Goal: Task Accomplishment & Management: Manage account settings

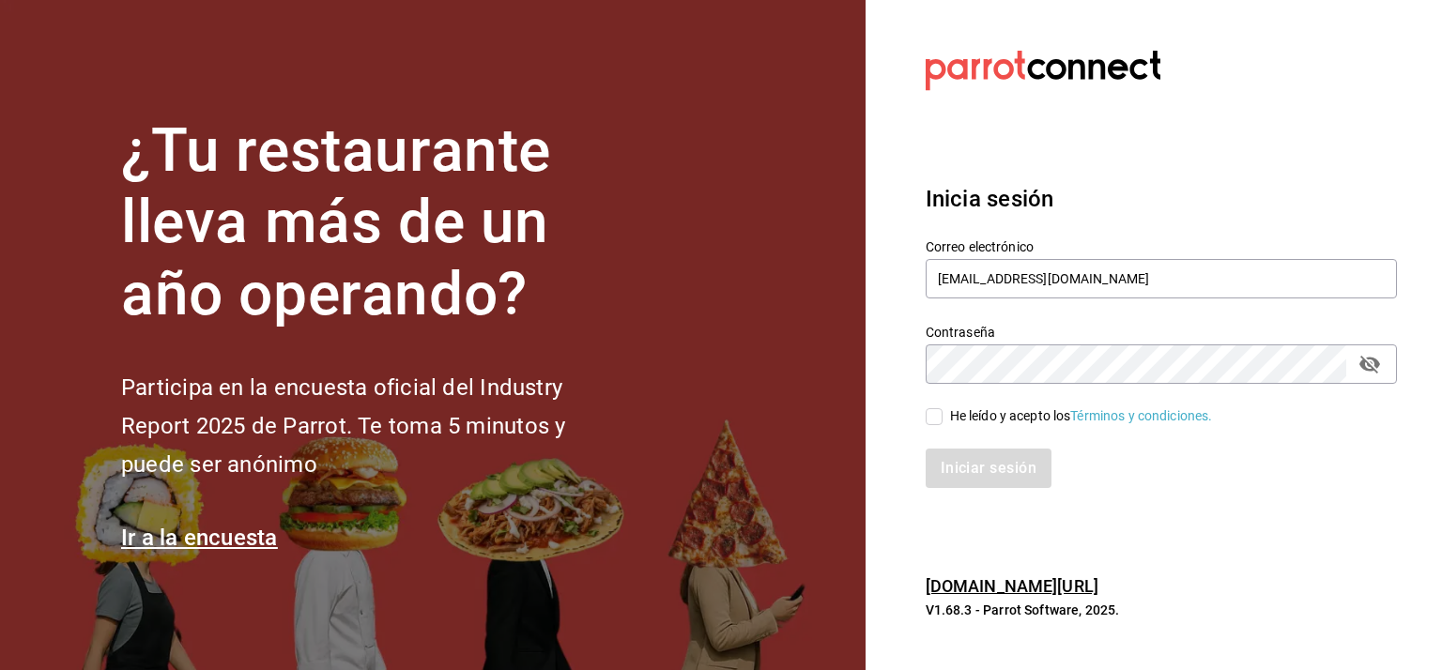
click at [937, 407] on div "He leído y acepto los Términos y condiciones." at bounding box center [1161, 417] width 471 height 21
click at [937, 412] on input "He leído y acepto los Términos y condiciones." at bounding box center [934, 416] width 17 height 17
checkbox input "true"
click at [960, 468] on button "Iniciar sesión" at bounding box center [990, 468] width 128 height 39
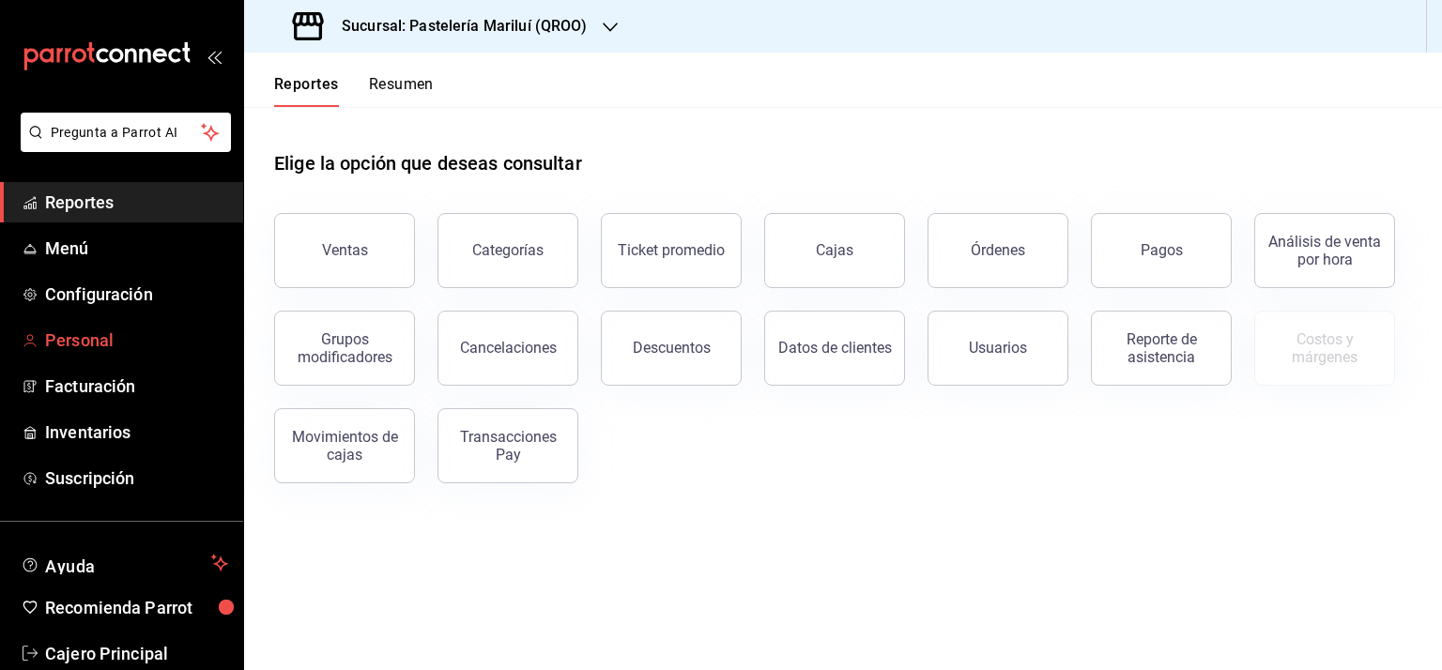
click at [79, 335] on span "Personal" at bounding box center [136, 340] width 183 height 25
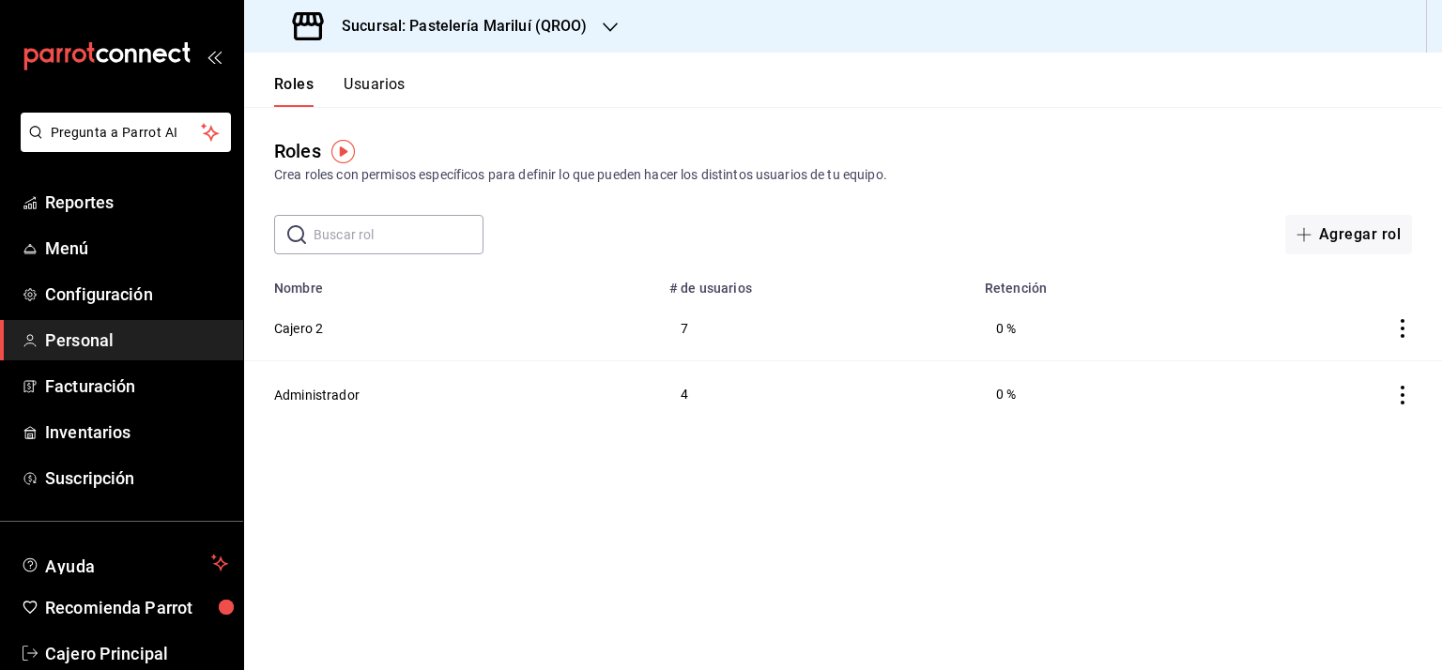
click at [360, 80] on button "Usuarios" at bounding box center [375, 91] width 62 height 32
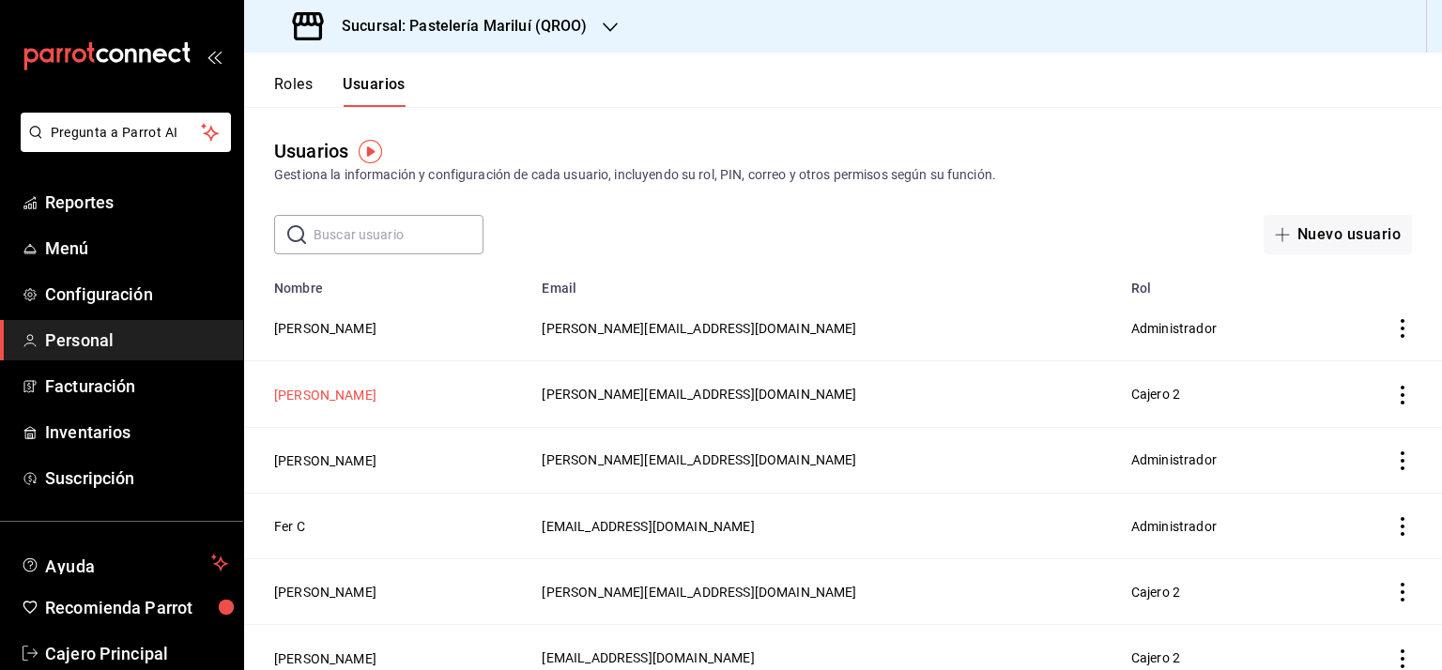
click at [331, 395] on button "[PERSON_NAME]" at bounding box center [325, 395] width 102 height 19
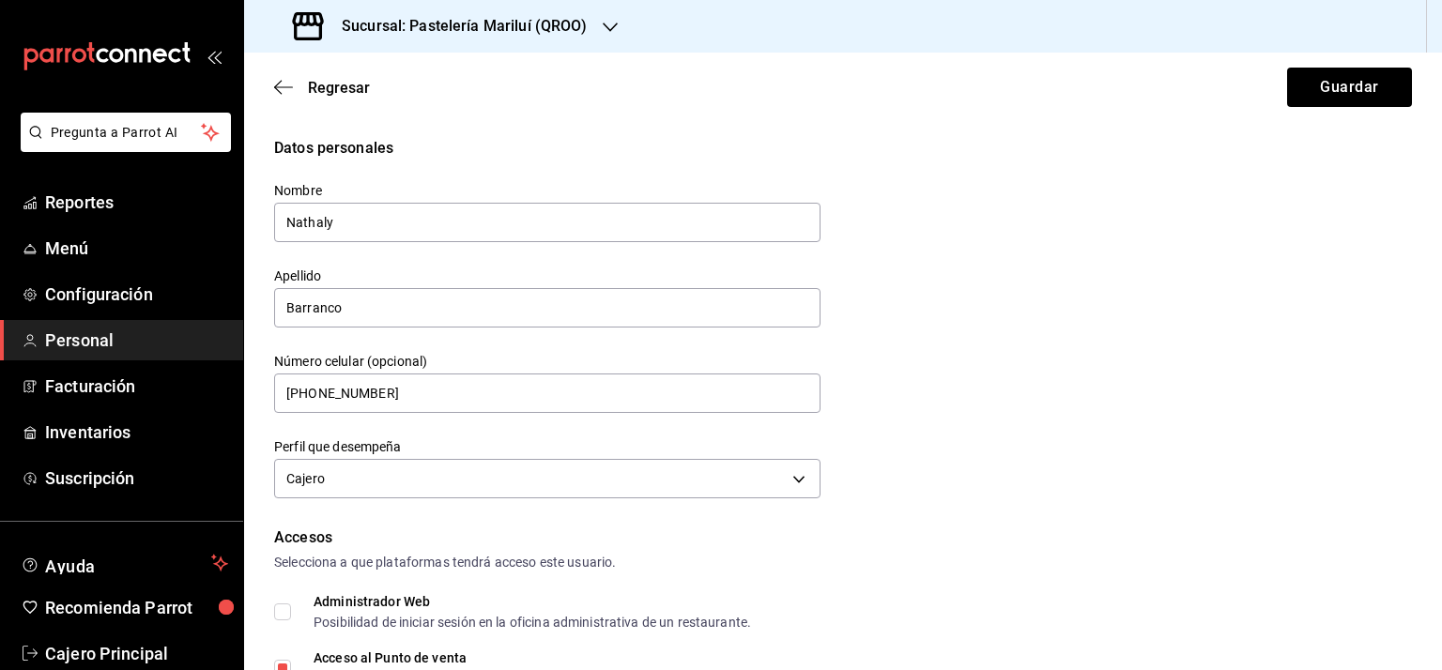
scroll to position [188, 0]
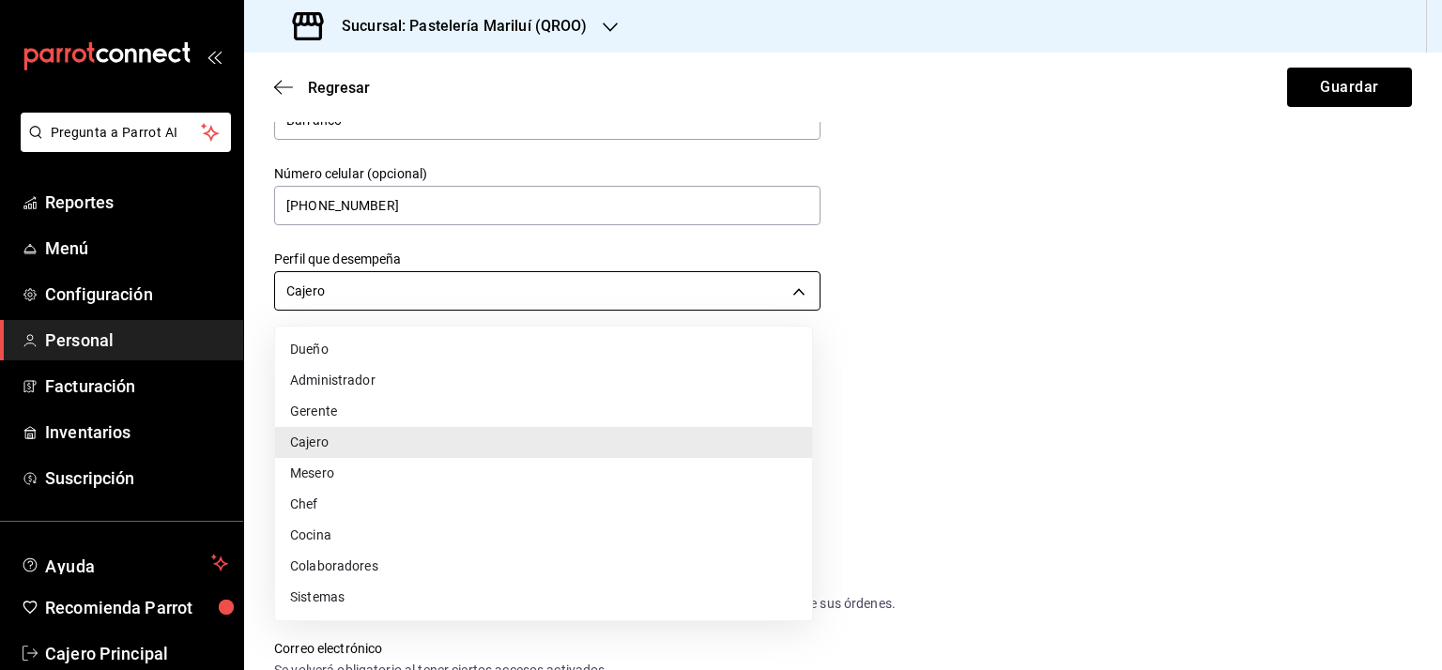
click at [498, 285] on body "Pregunta a Parrot AI Reportes Menú Configuración Personal Facturación Inventari…" at bounding box center [721, 335] width 1442 height 670
click at [502, 277] on div at bounding box center [721, 335] width 1442 height 670
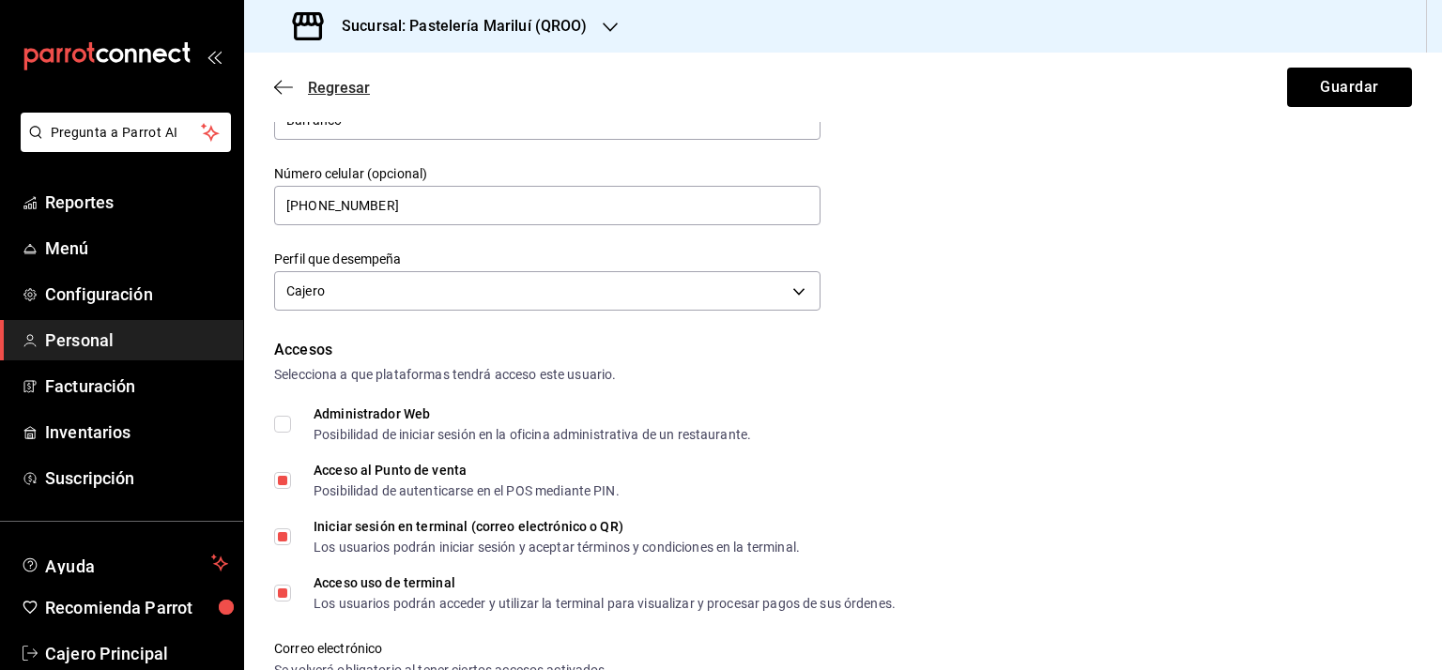
click at [282, 91] on icon "button" at bounding box center [283, 87] width 19 height 17
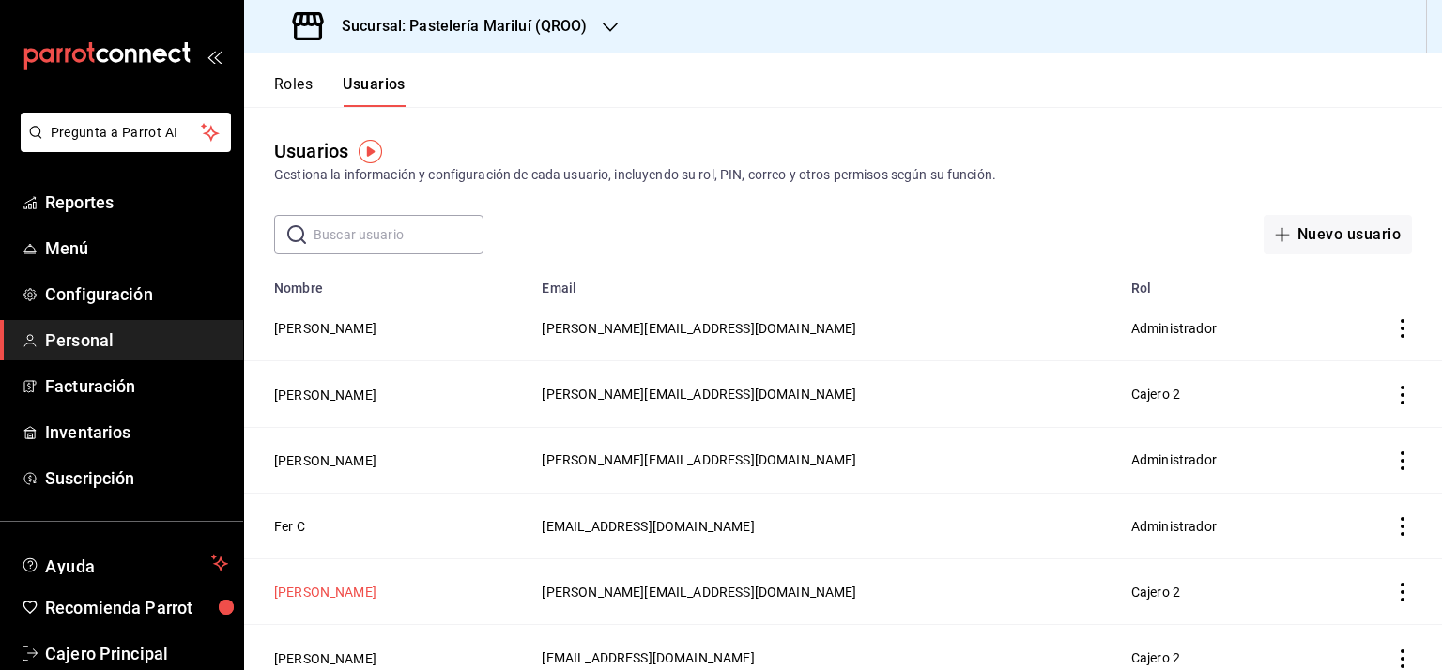
click at [314, 597] on button "[PERSON_NAME]" at bounding box center [325, 592] width 102 height 19
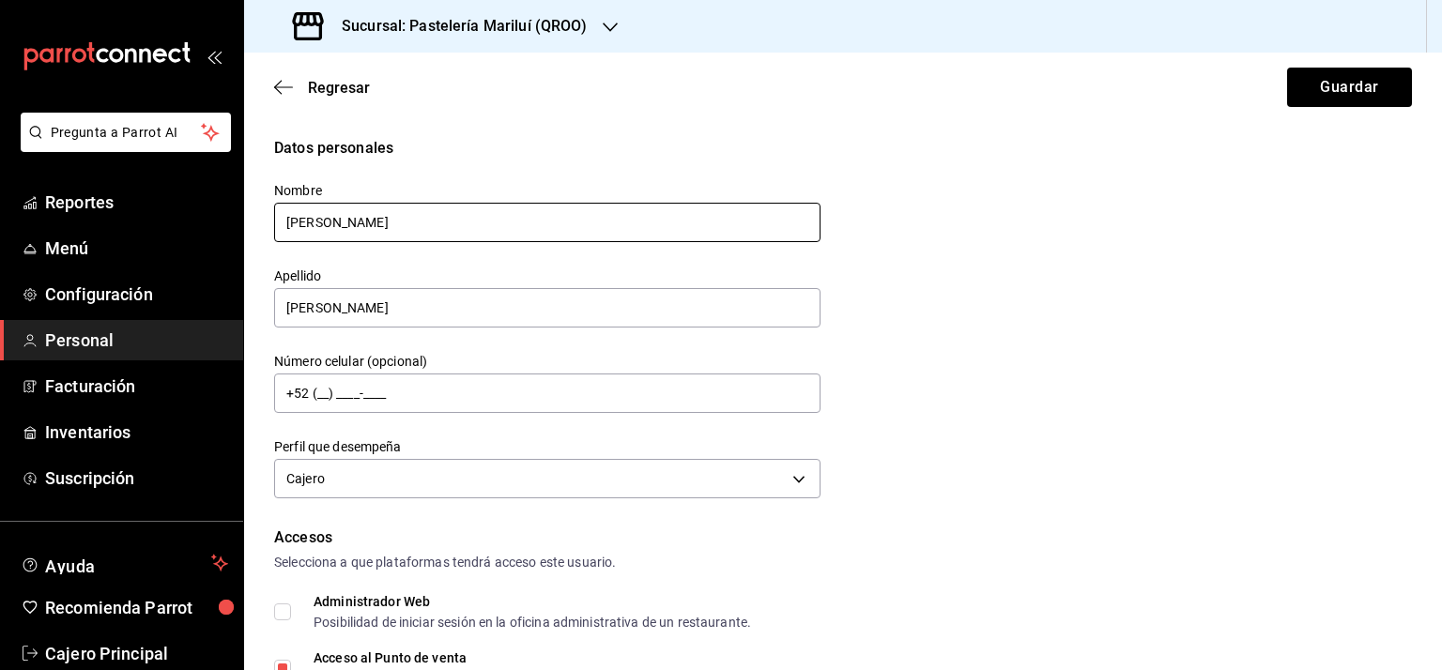
scroll to position [376, 0]
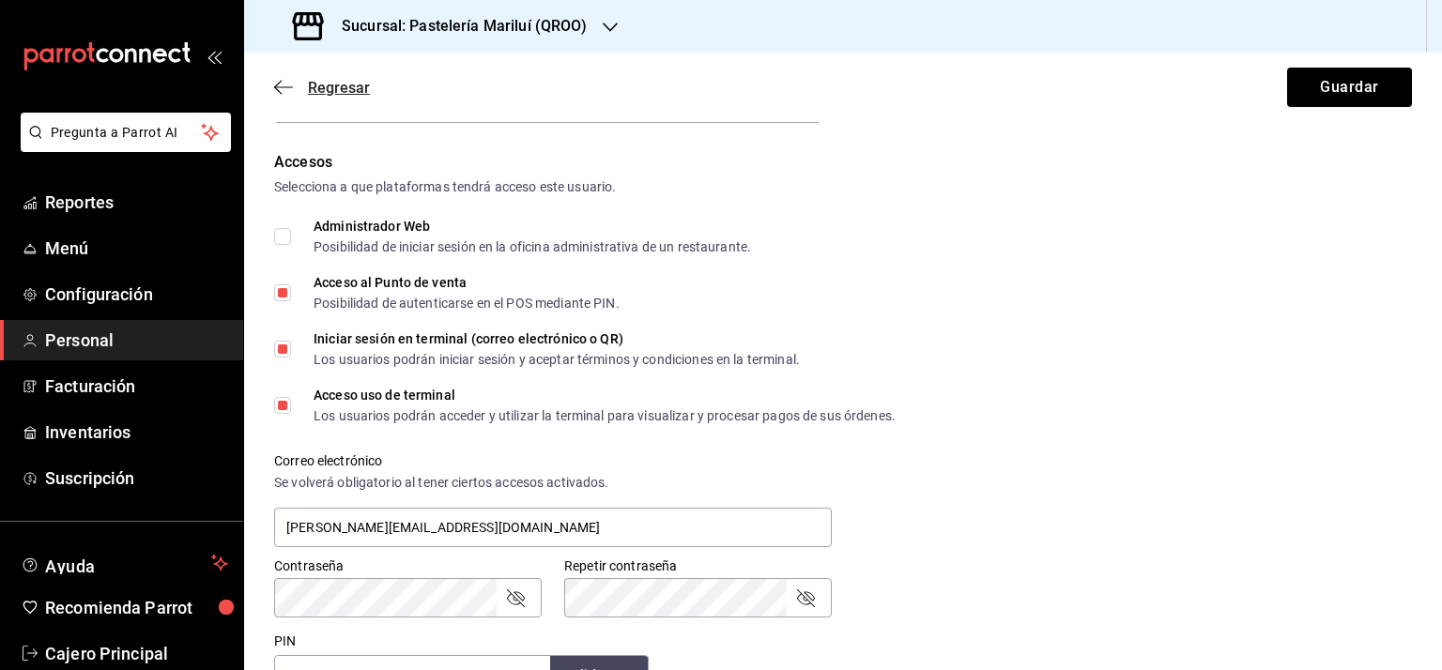
click at [281, 83] on icon "button" at bounding box center [283, 87] width 19 height 17
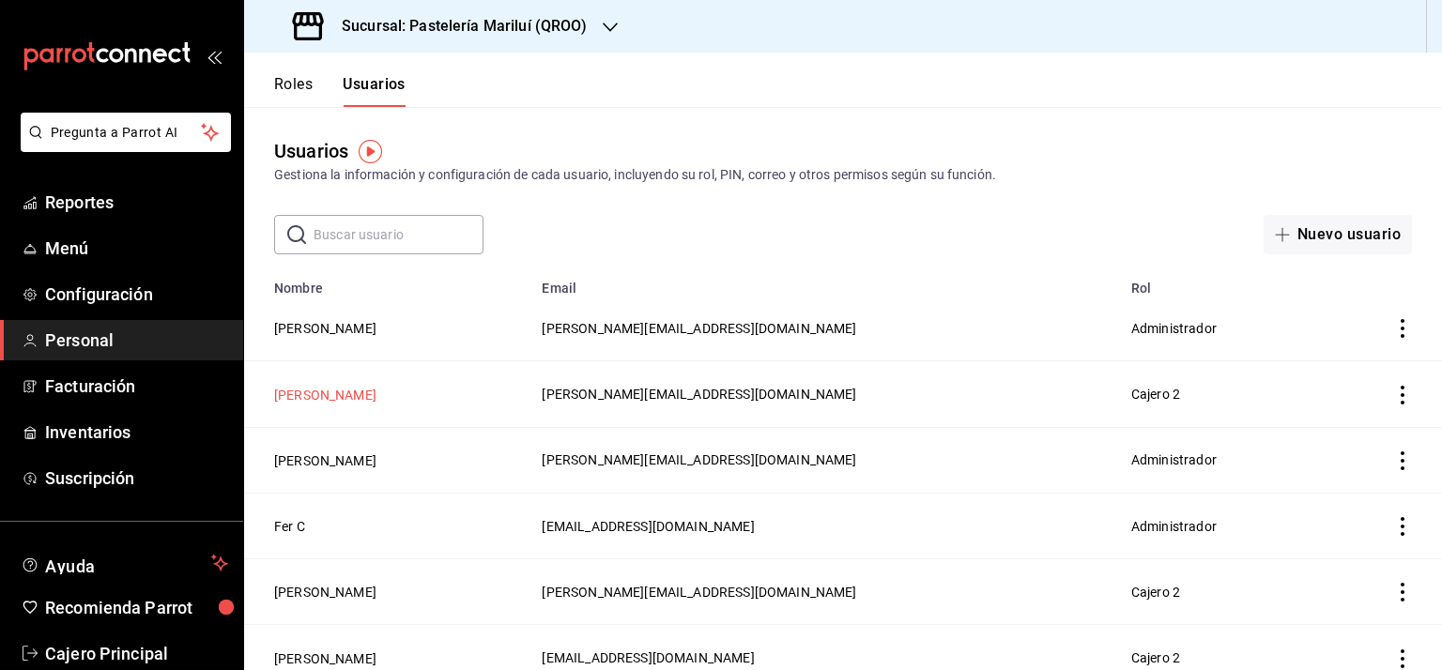
click at [332, 391] on button "[PERSON_NAME]" at bounding box center [325, 395] width 102 height 19
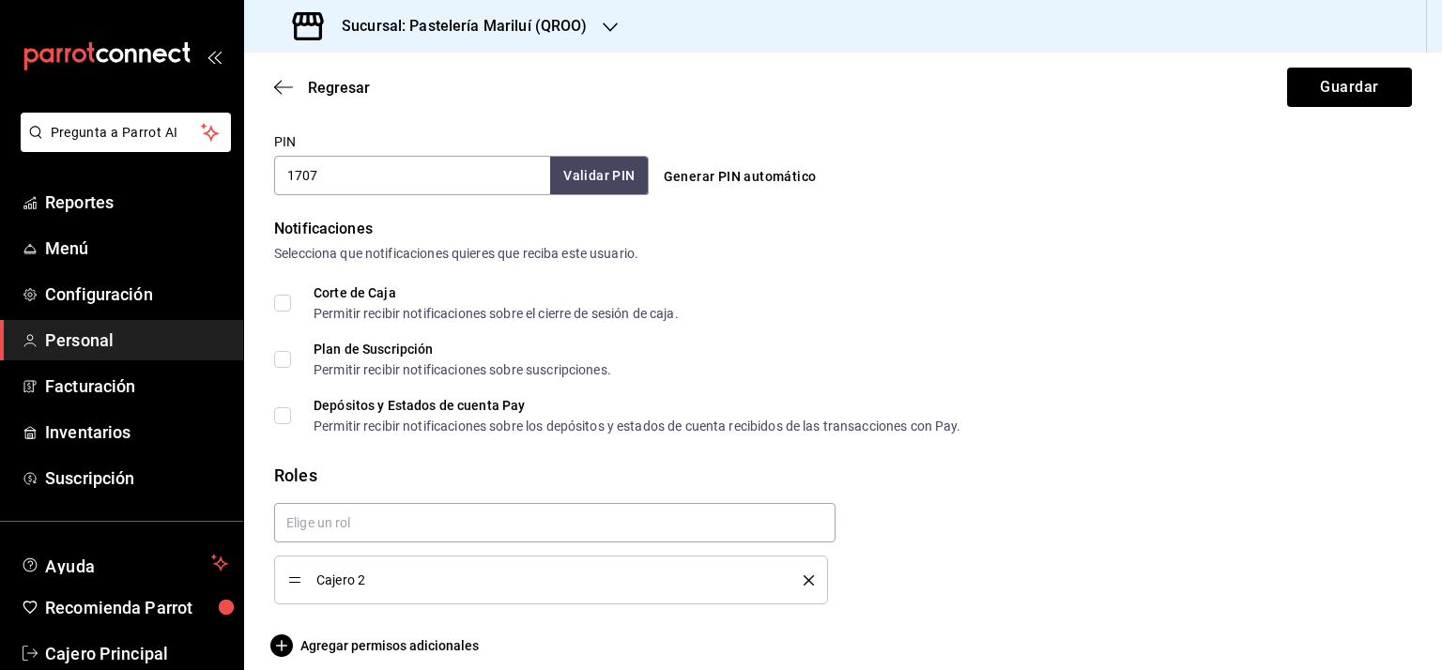
scroll to position [892, 0]
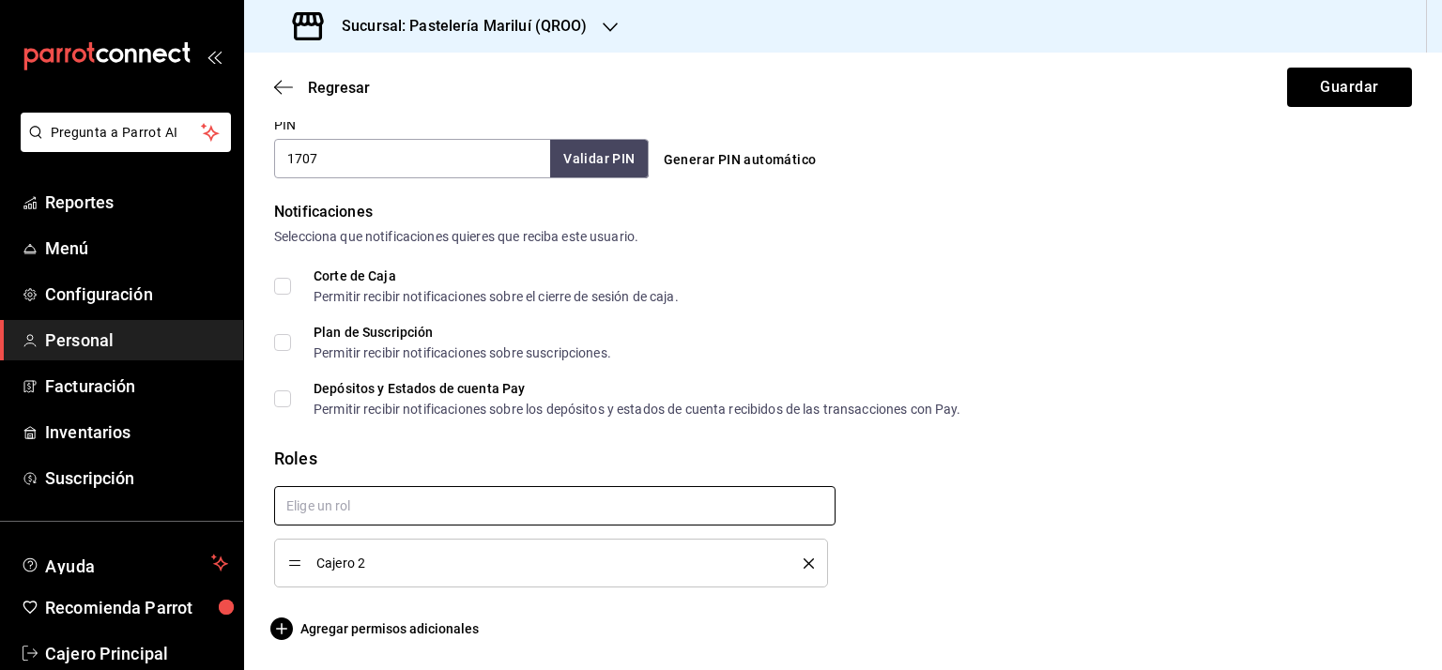
click at [406, 509] on input "text" at bounding box center [554, 505] width 561 height 39
click at [327, 621] on span "Agregar permisos adicionales" at bounding box center [376, 629] width 205 height 23
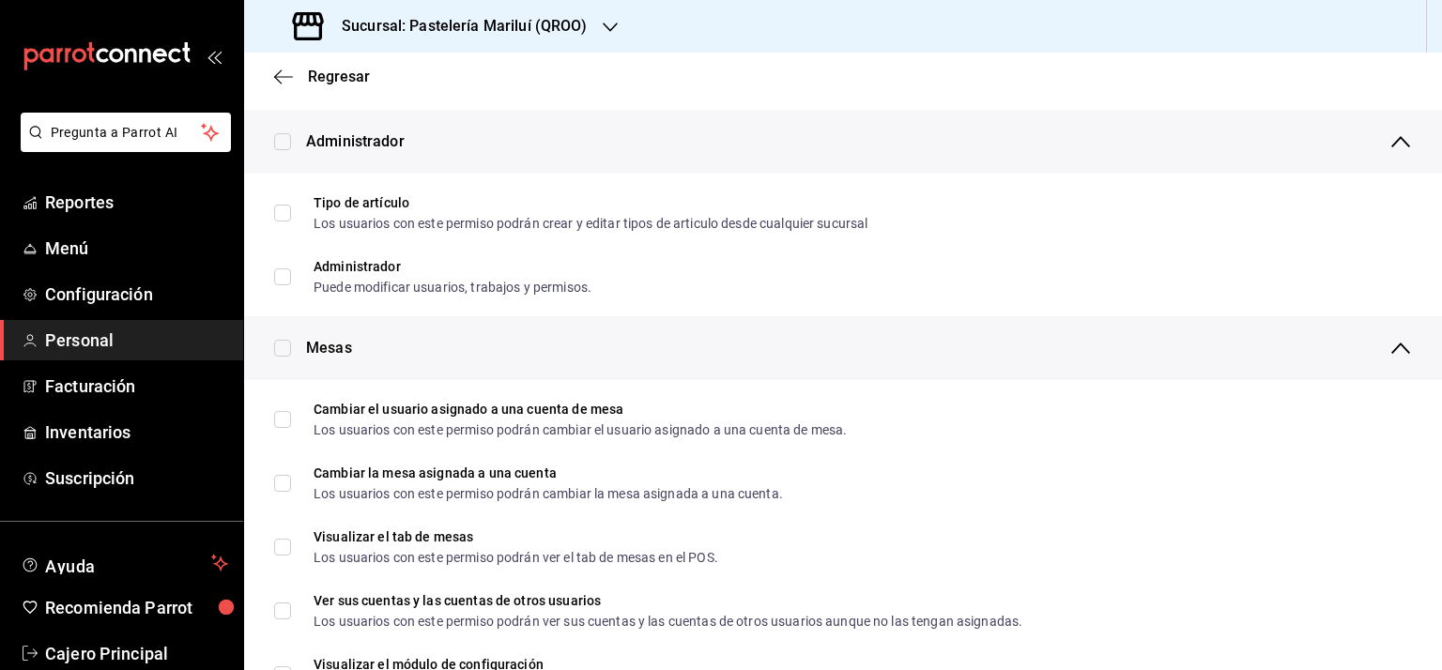
scroll to position [0, 0]
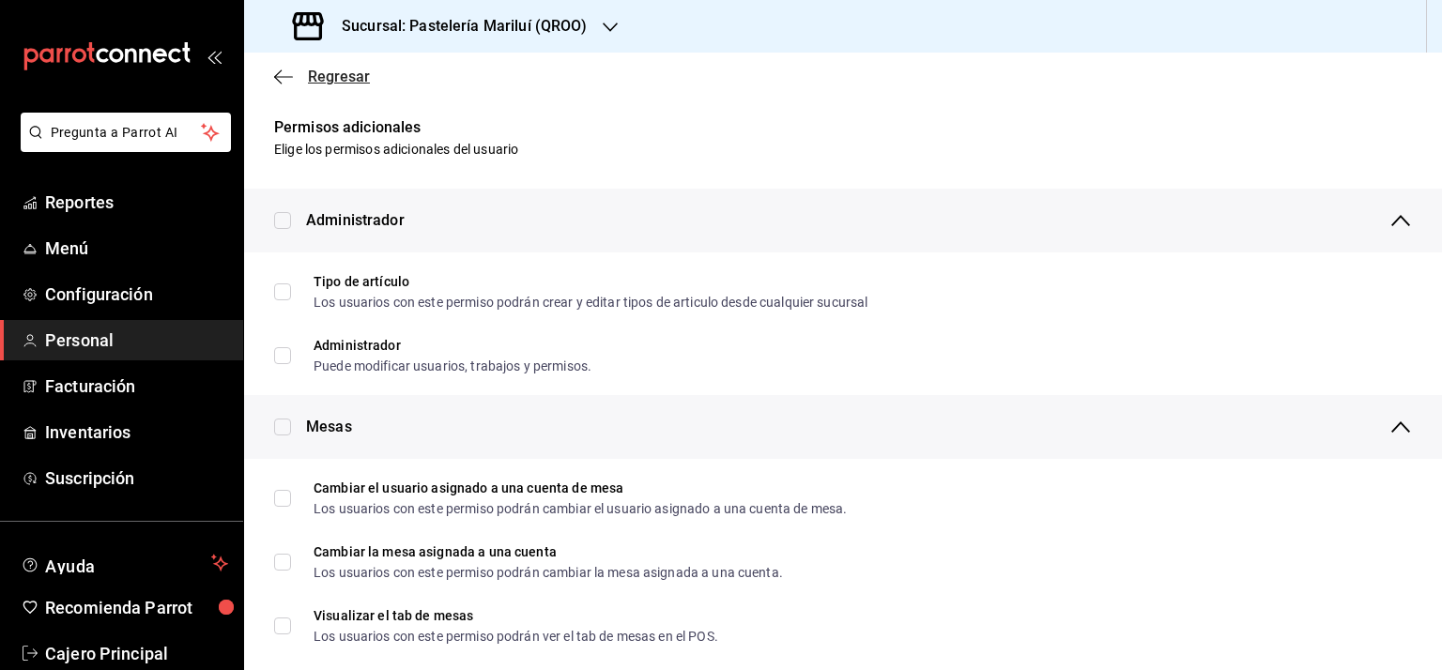
click at [278, 75] on icon "button" at bounding box center [283, 77] width 19 height 17
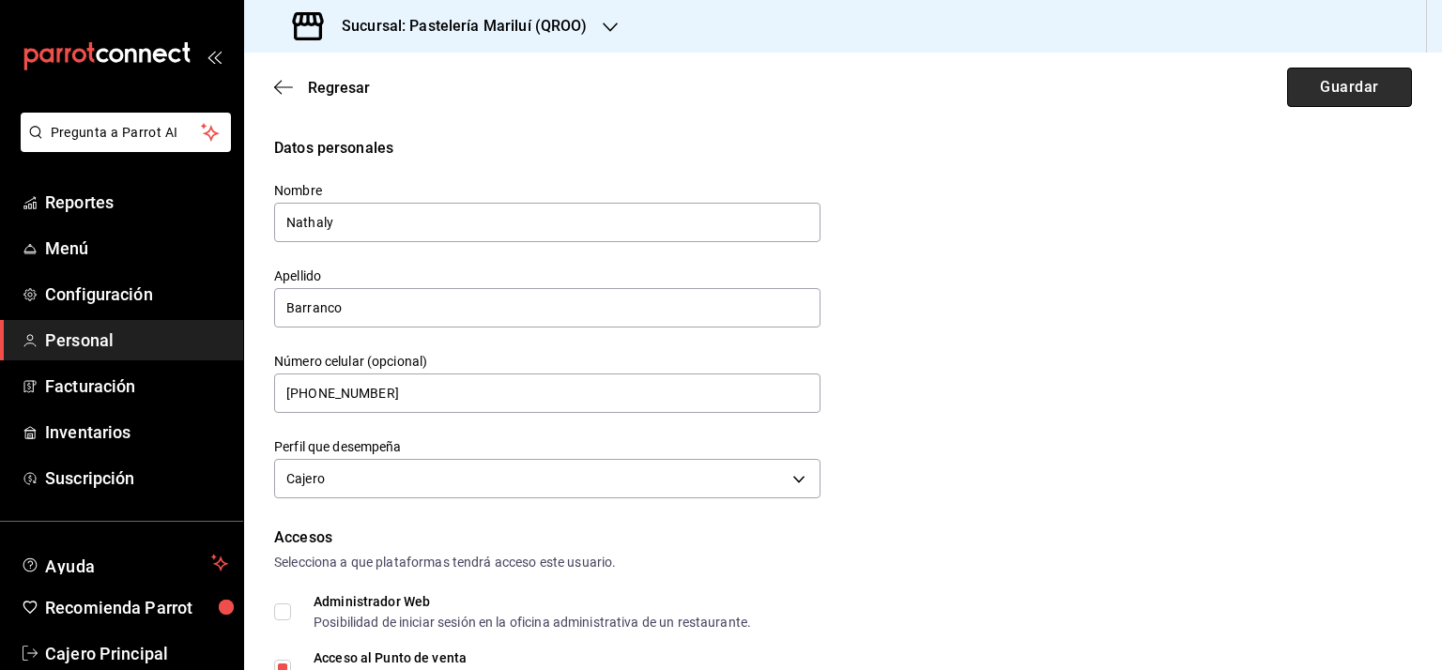
click at [1307, 87] on button "Guardar" at bounding box center [1349, 87] width 125 height 39
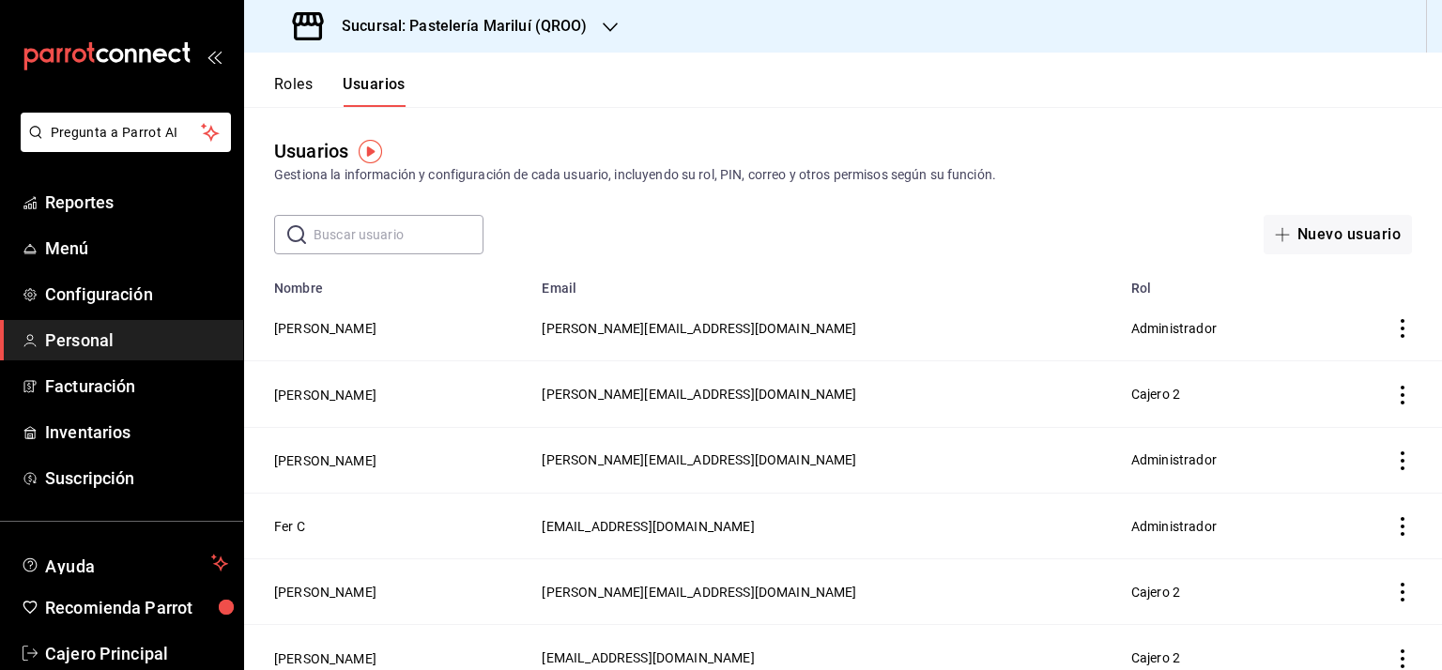
click at [1393, 387] on icon "actions" at bounding box center [1402, 395] width 19 height 19
click at [819, 334] on div at bounding box center [721, 335] width 1442 height 670
click at [331, 591] on button "[PERSON_NAME]" at bounding box center [325, 592] width 102 height 19
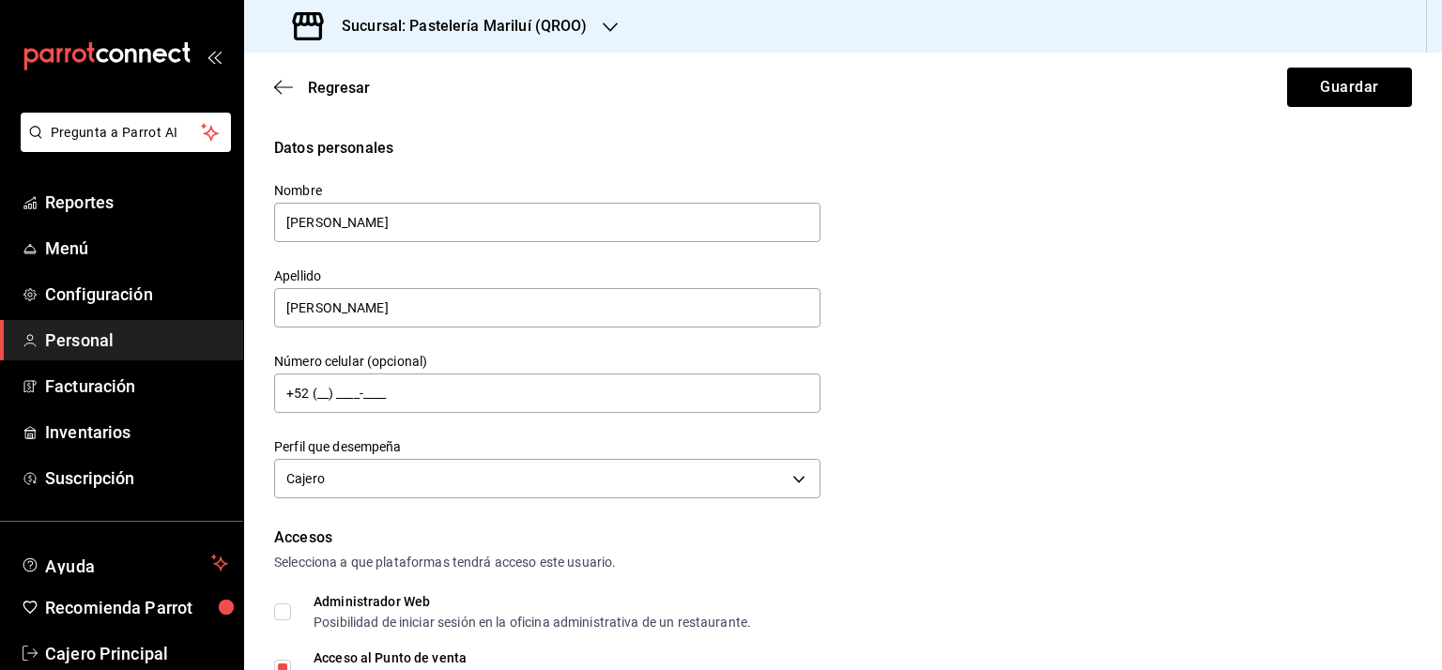
click at [272, 85] on div "Regresar Guardar" at bounding box center [843, 87] width 1198 height 69
click at [280, 84] on icon "button" at bounding box center [283, 87] width 19 height 17
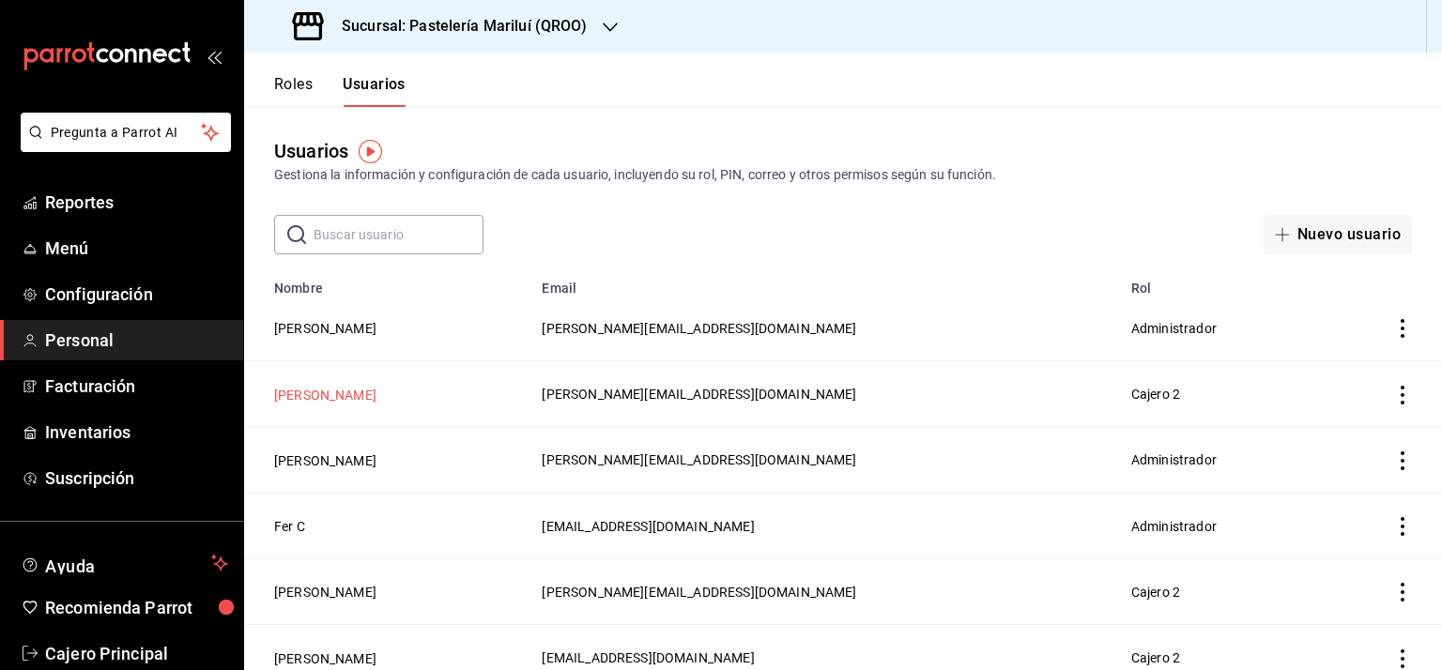
click at [329, 396] on button "[PERSON_NAME]" at bounding box center [325, 395] width 102 height 19
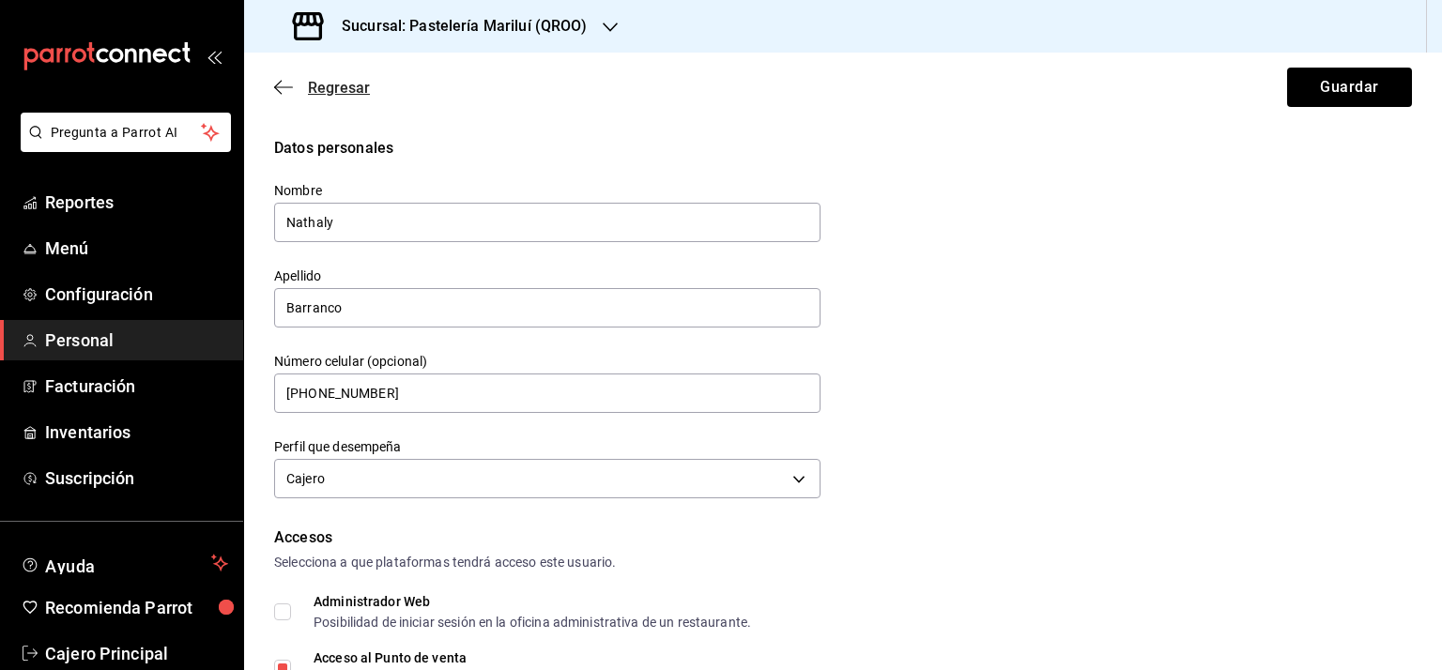
click at [278, 79] on icon "button" at bounding box center [283, 87] width 19 height 17
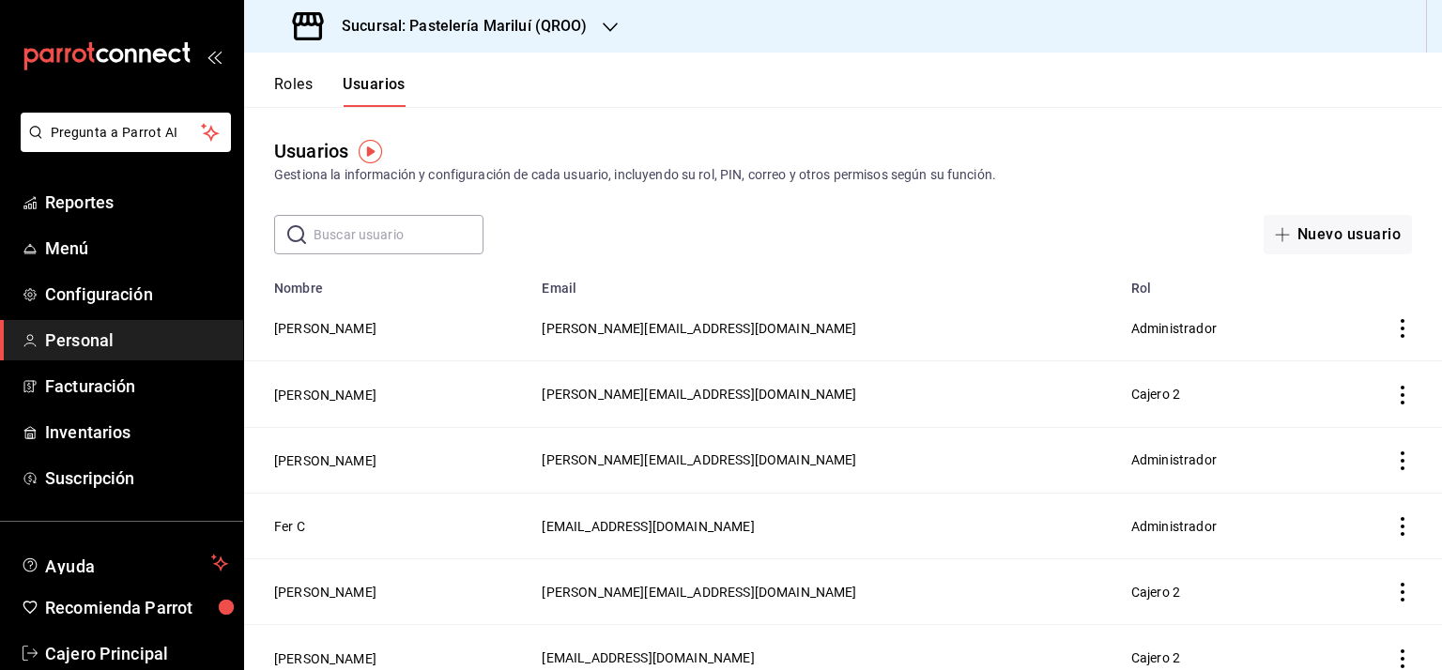
click at [299, 82] on button "Roles" at bounding box center [293, 91] width 38 height 32
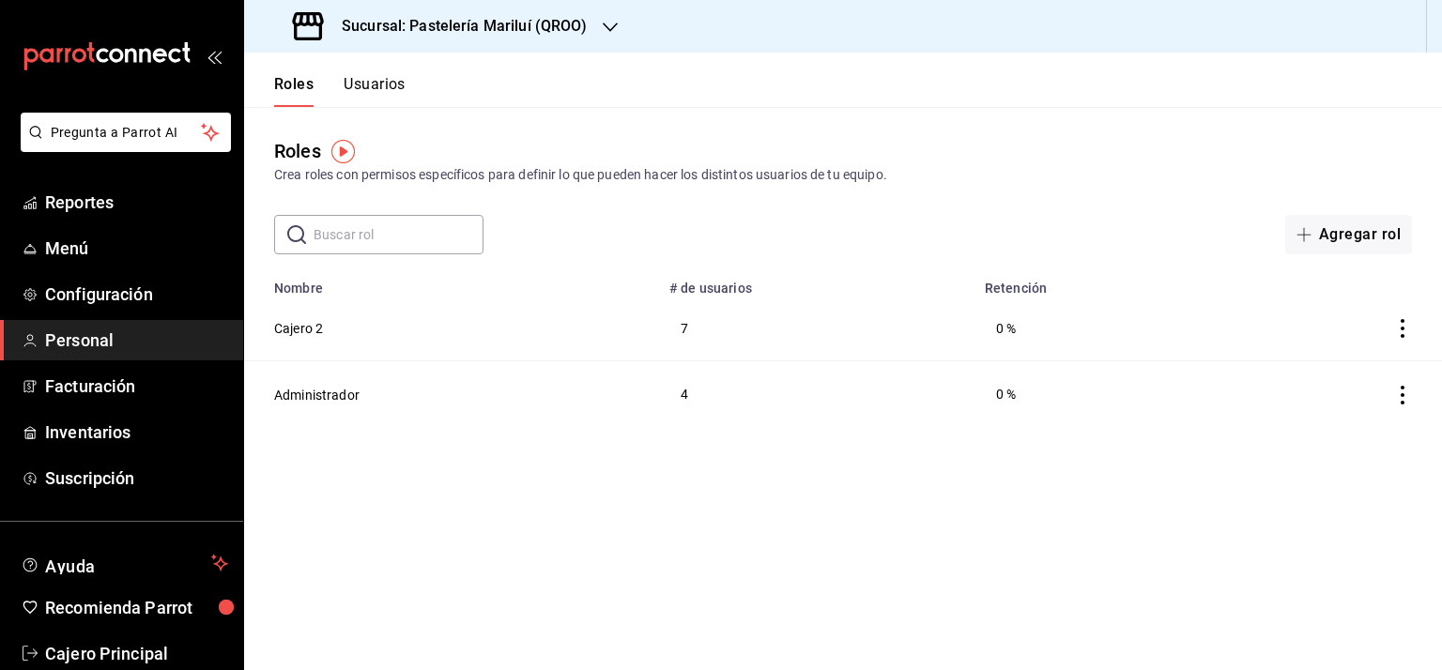
click at [1400, 326] on icon "actions" at bounding box center [1402, 328] width 19 height 19
click at [288, 332] on div at bounding box center [721, 335] width 1442 height 670
click at [297, 328] on button "Cajero 2" at bounding box center [298, 328] width 49 height 19
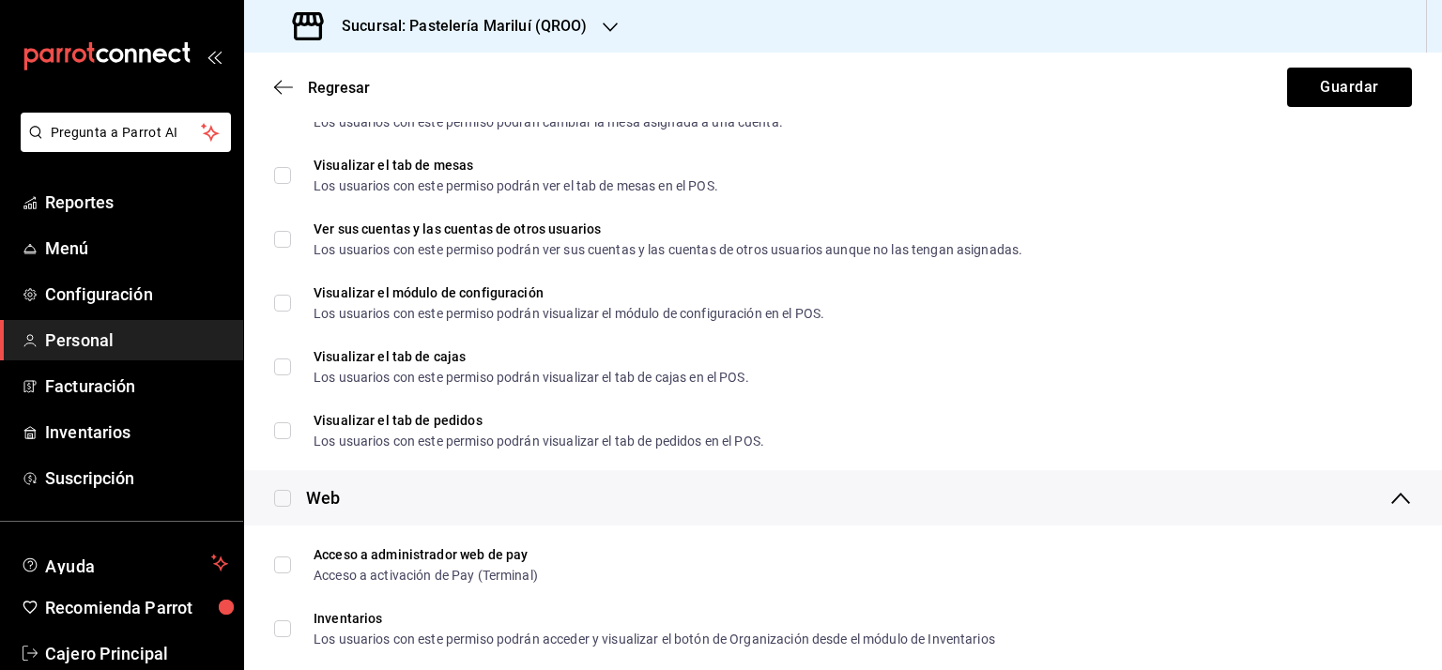
scroll to position [939, 0]
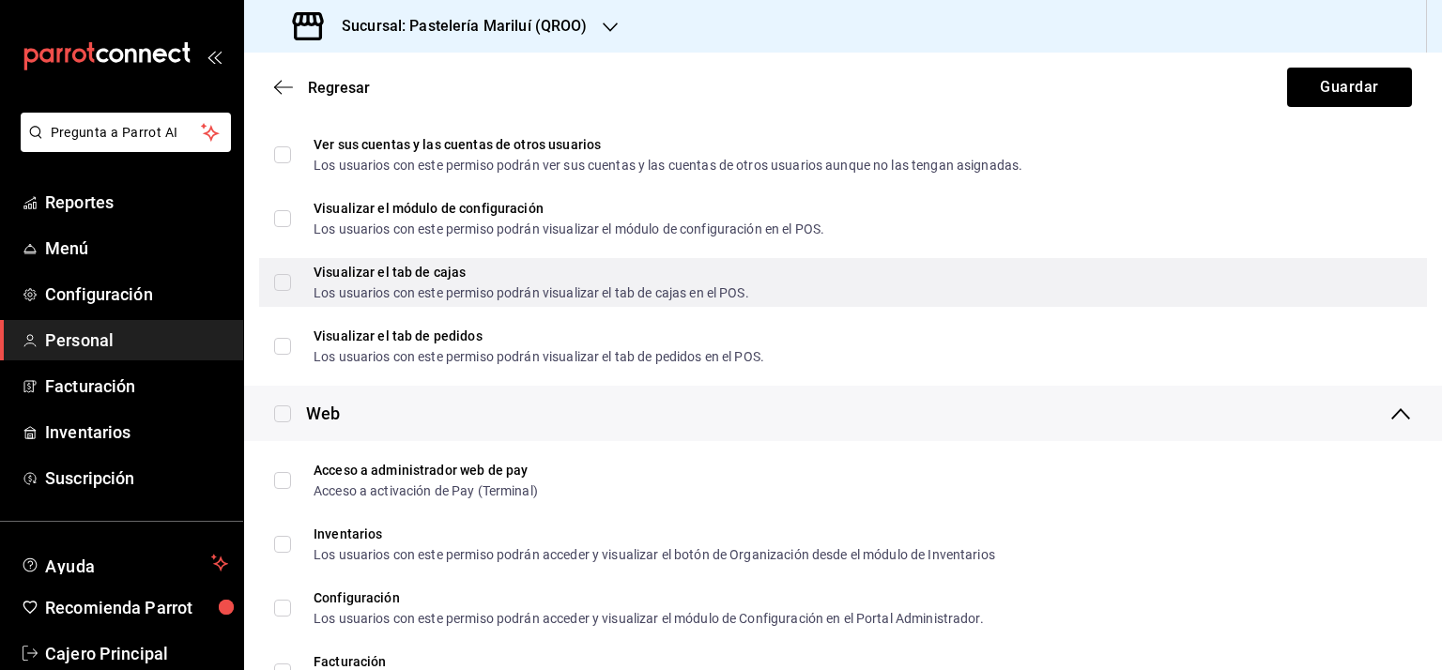
click at [282, 282] on input "Visualizar el tab [PERSON_NAME] Los usuarios con este permiso podrán visualizar…" at bounding box center [282, 282] width 17 height 17
checkbox input "true"
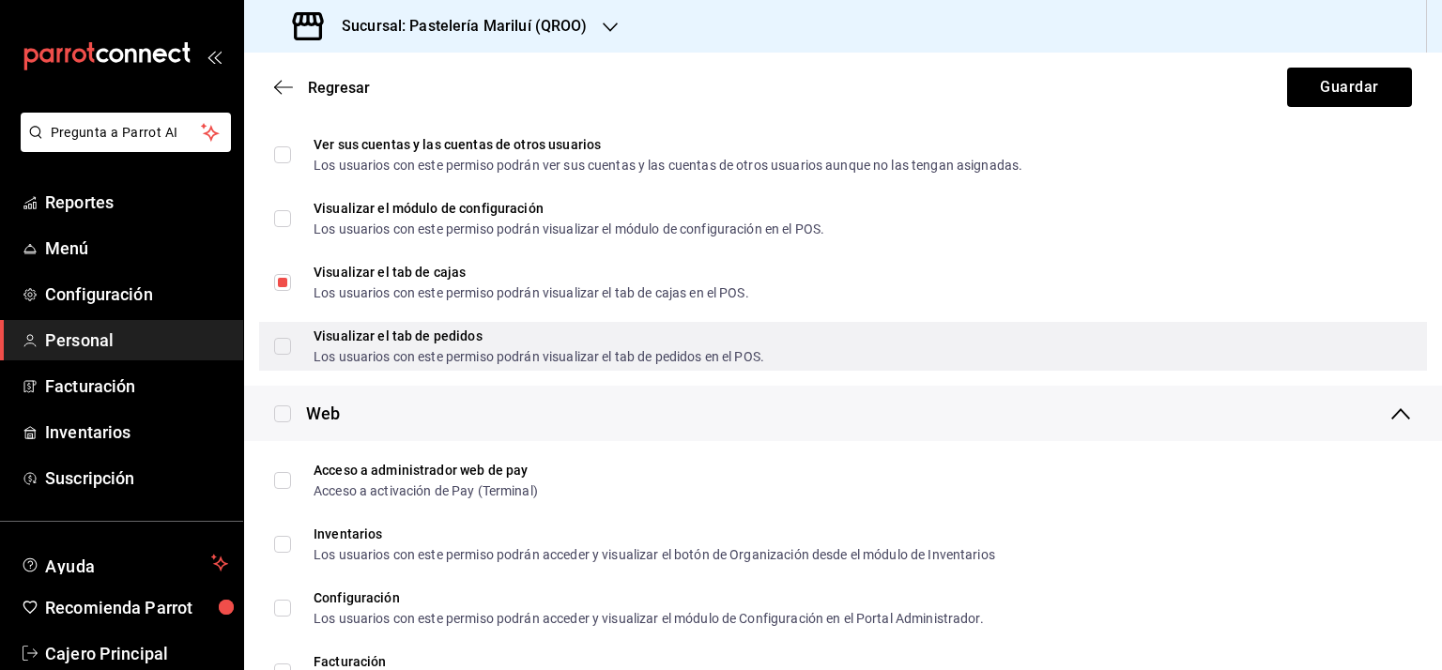
click at [281, 341] on input "Visualizar el tab de pedidos Los usuarios con este permiso podrán visualizar el…" at bounding box center [282, 346] width 17 height 17
checkbox input "true"
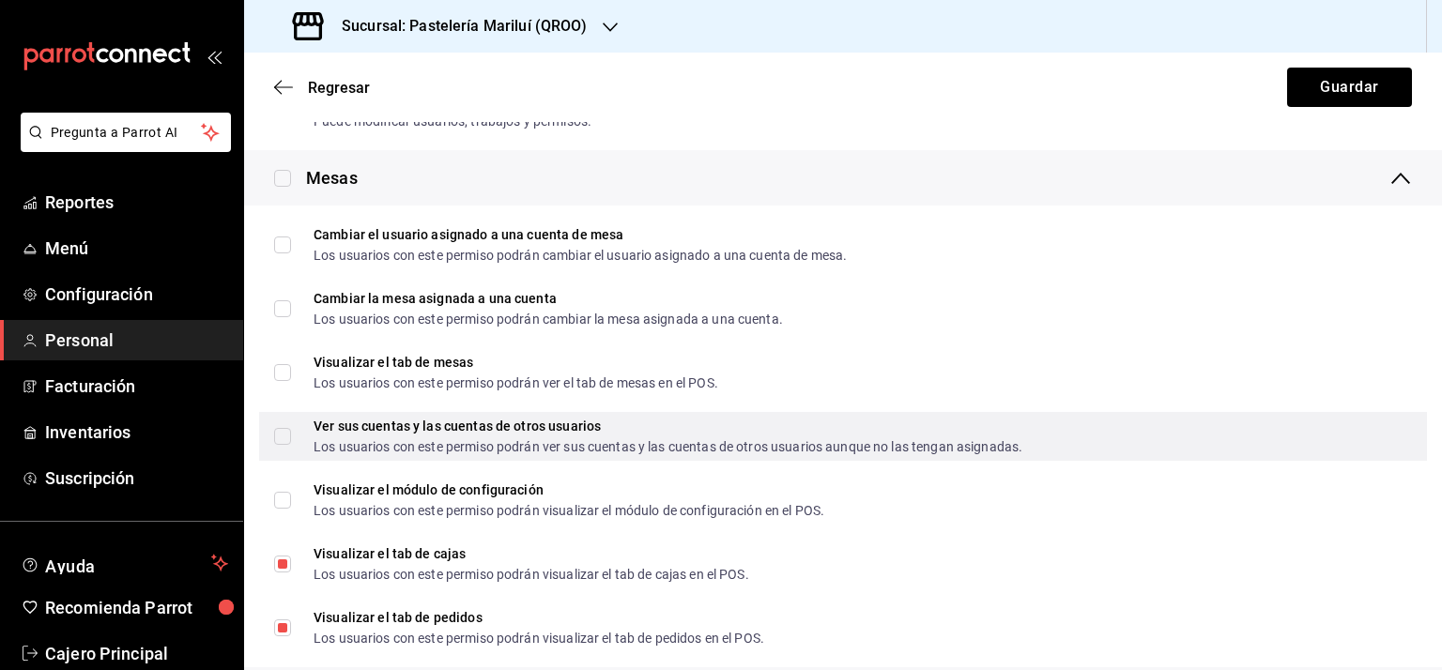
scroll to position [751, 0]
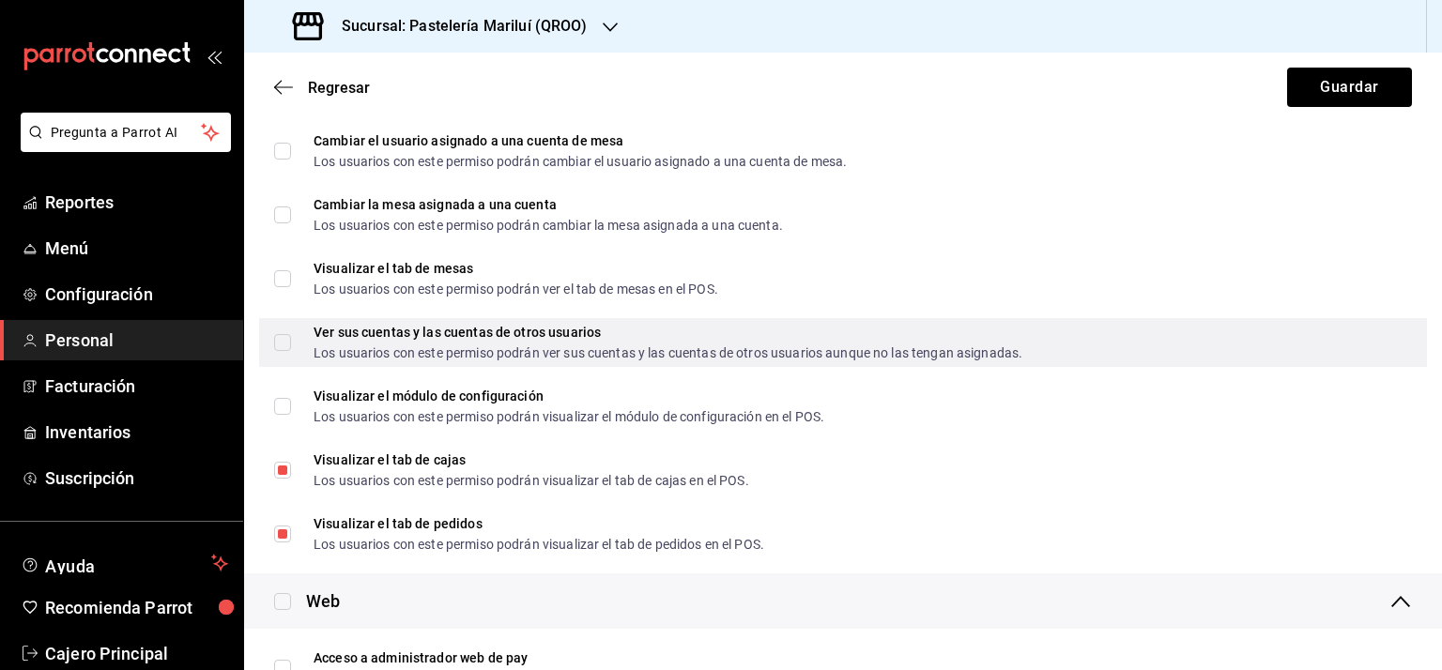
click at [283, 339] on input "Ver sus cuentas y las cuentas de otros usuarios Los usuarios con este permiso p…" at bounding box center [282, 342] width 17 height 17
checkbox input "true"
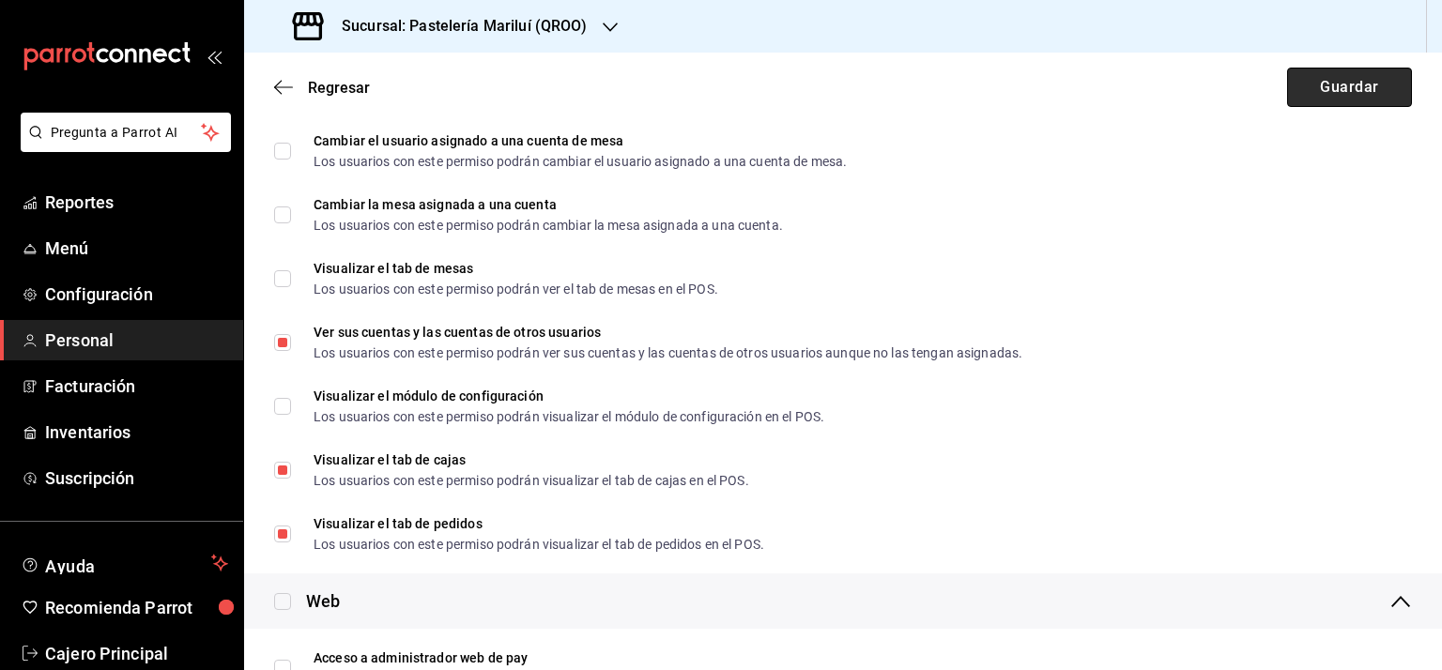
click at [1357, 87] on button "Guardar" at bounding box center [1349, 87] width 125 height 39
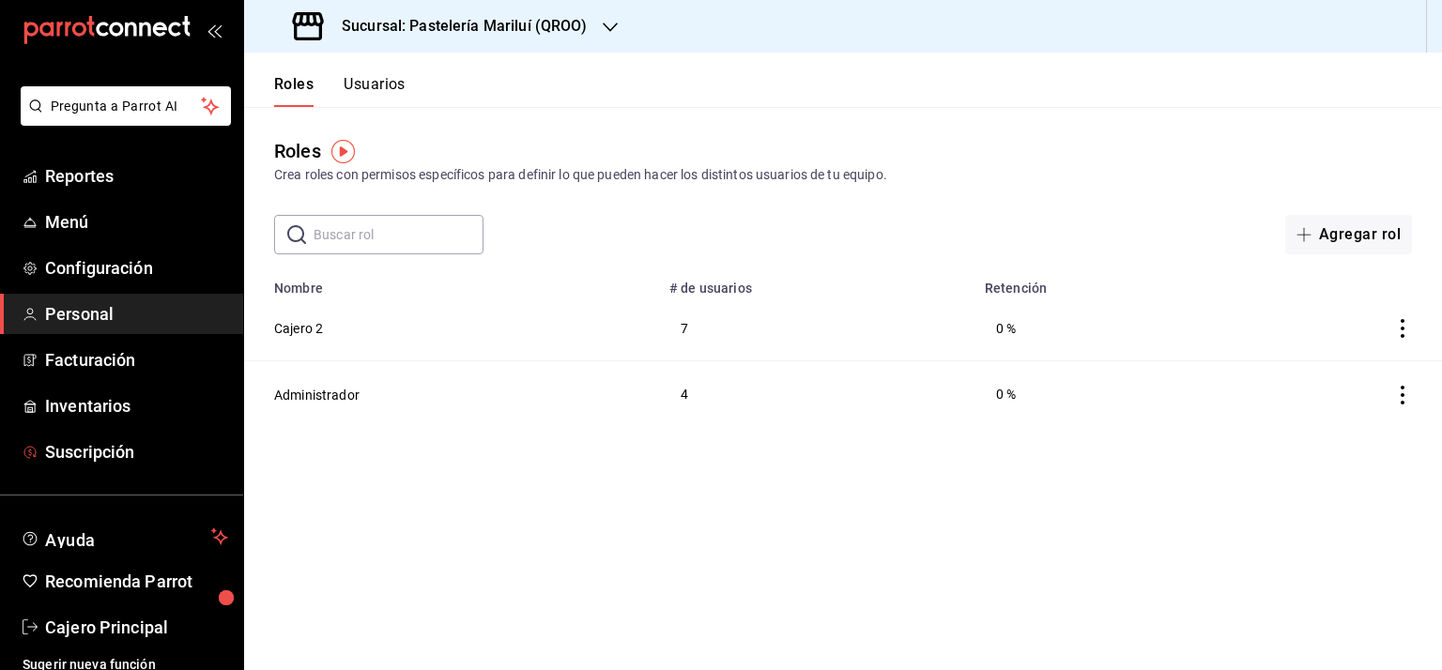
scroll to position [38, 0]
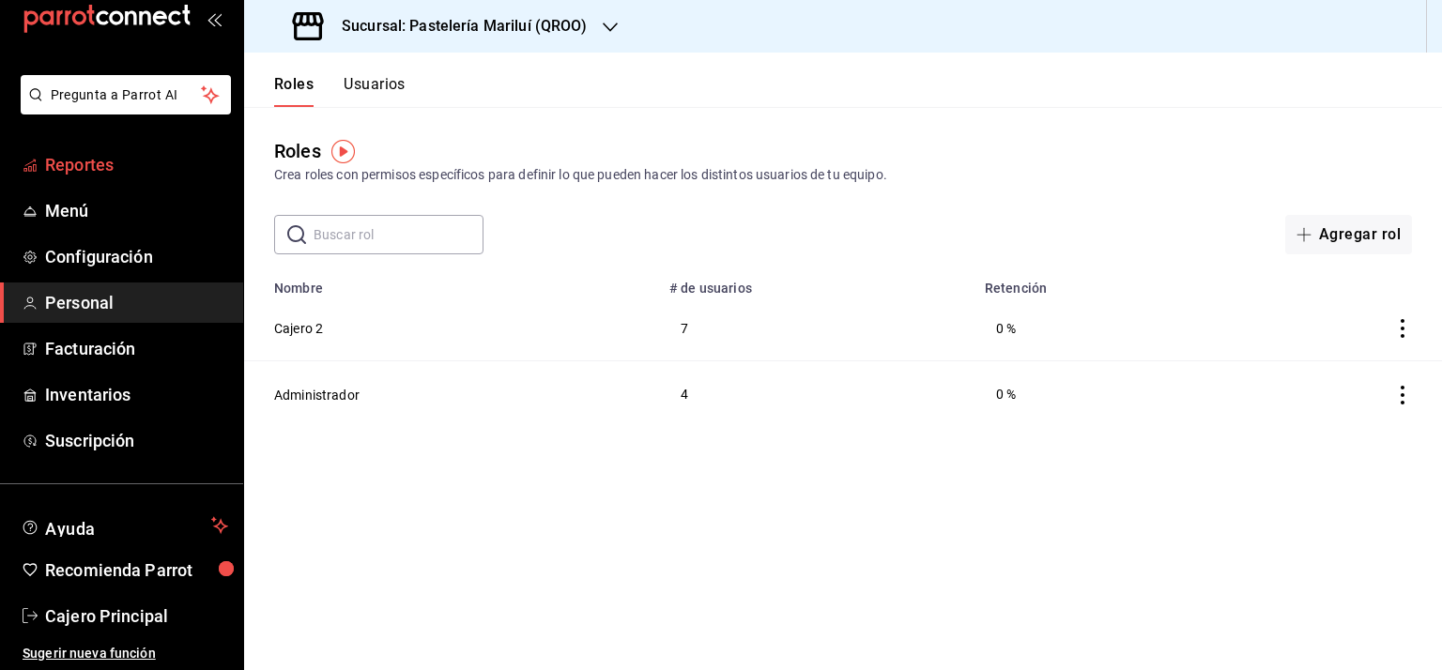
click at [67, 164] on span "Reportes" at bounding box center [136, 164] width 183 height 25
